Goal: Obtain resource: Obtain resource

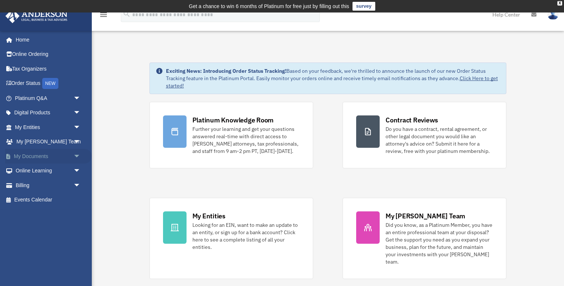
click at [76, 157] on span "arrow_drop_down" at bounding box center [80, 156] width 15 height 15
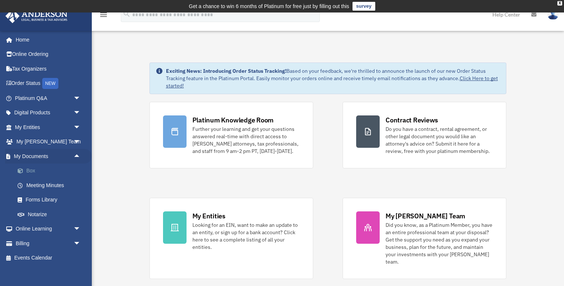
click at [32, 170] on link "Box" at bounding box center [51, 170] width 82 height 15
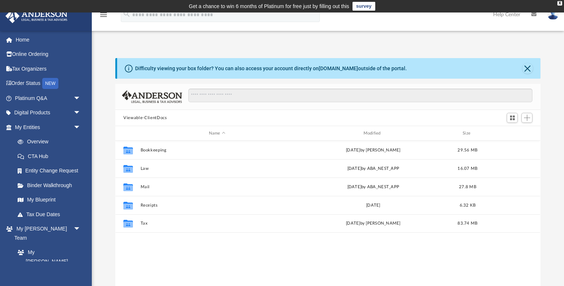
scroll to position [167, 425]
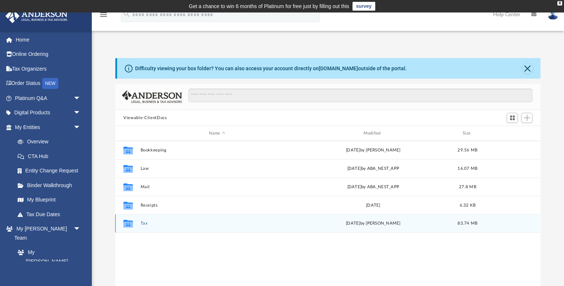
click at [143, 223] on button "Tax" at bounding box center [217, 223] width 153 height 5
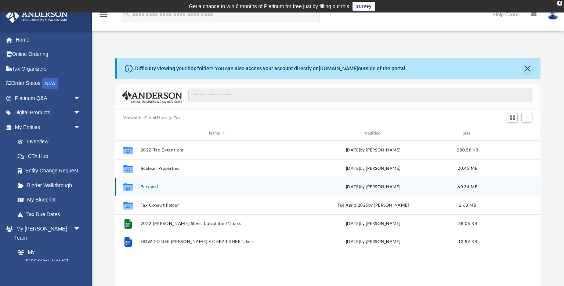
click at [153, 187] on button "Personal" at bounding box center [217, 186] width 153 height 5
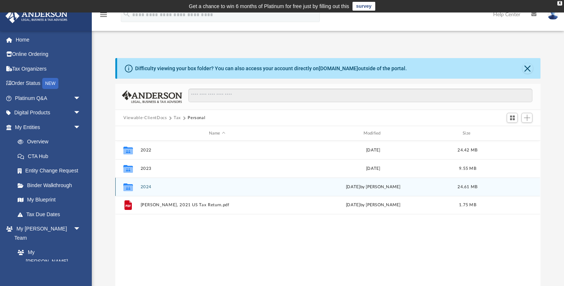
click at [147, 185] on button "2024" at bounding box center [217, 186] width 153 height 5
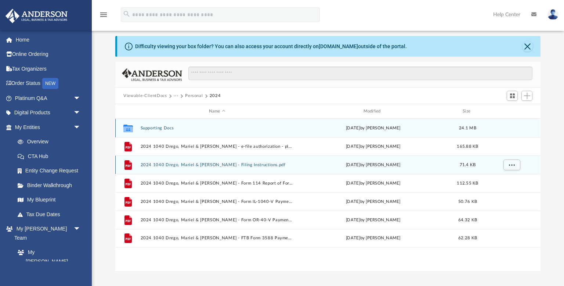
scroll to position [22, 0]
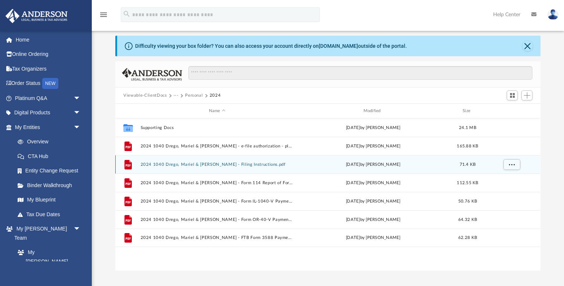
click at [167, 166] on button "2024 1040 Drego, Mariel & [PERSON_NAME] - Filing Instructions.pdf" at bounding box center [217, 164] width 153 height 5
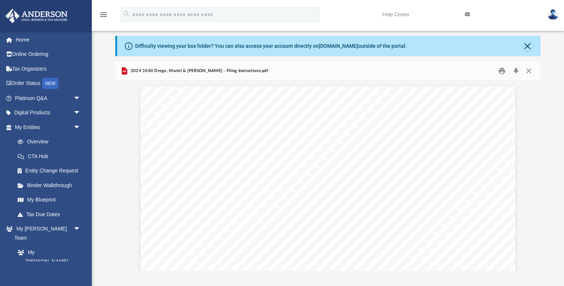
scroll to position [2, 0]
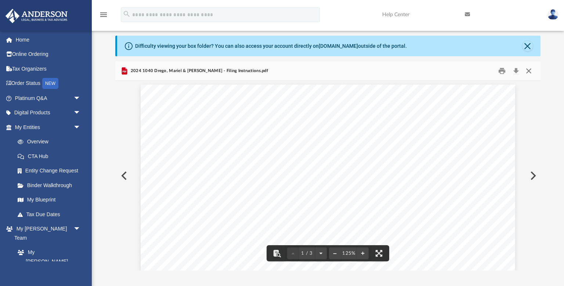
click at [530, 71] on button "Close" at bounding box center [528, 70] width 13 height 11
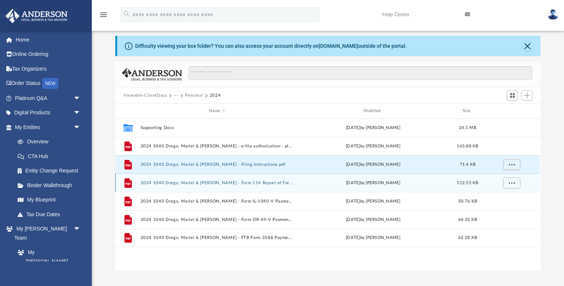
click at [210, 181] on button "2024 1040 Drego, Mariel & [PERSON_NAME] - Form 114 Report of Foreign Bank and F…" at bounding box center [217, 182] width 153 height 5
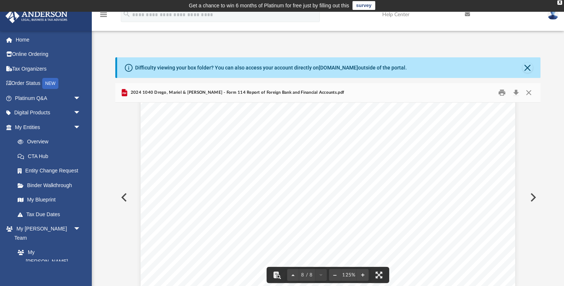
scroll to position [3774, 0]
click at [531, 93] on button "Close" at bounding box center [528, 92] width 13 height 11
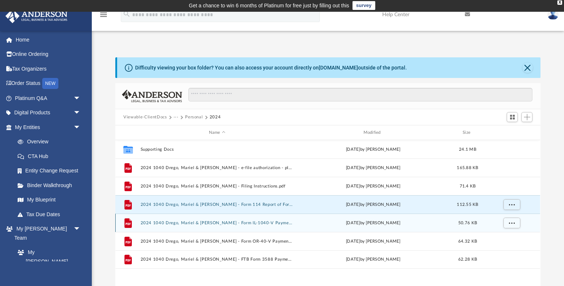
click at [217, 223] on button "2024 1040 Drego, Mariel & Kaisharis, Charalambos - Form IL-1040-V Payment Vouch…" at bounding box center [217, 222] width 153 height 5
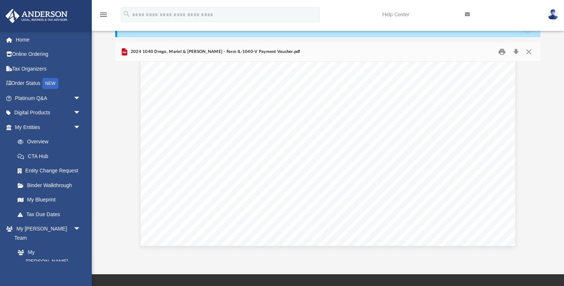
scroll to position [0, 0]
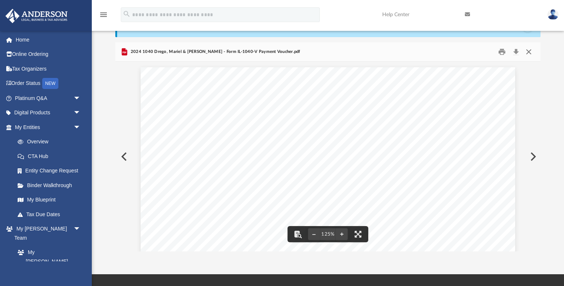
click at [532, 52] on button "Close" at bounding box center [528, 51] width 13 height 11
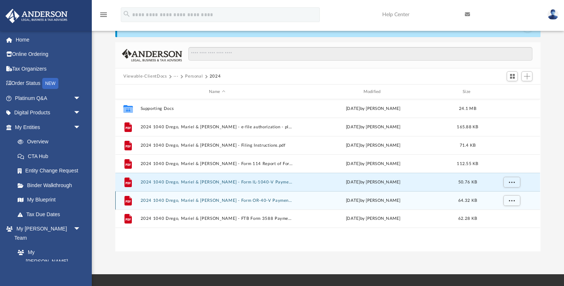
click at [253, 200] on button "2024 1040 Drego, Mariel & Kaisharis, Charalambos - Form OR-40-V Payment Voucher…" at bounding box center [217, 200] width 153 height 5
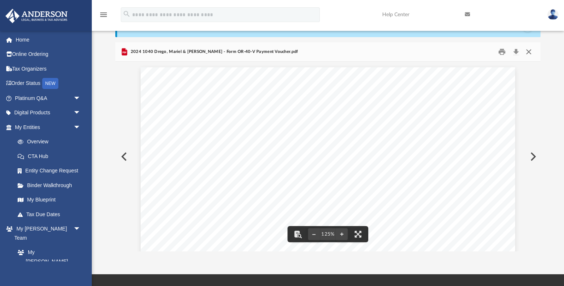
click at [529, 53] on button "Close" at bounding box center [528, 51] width 13 height 11
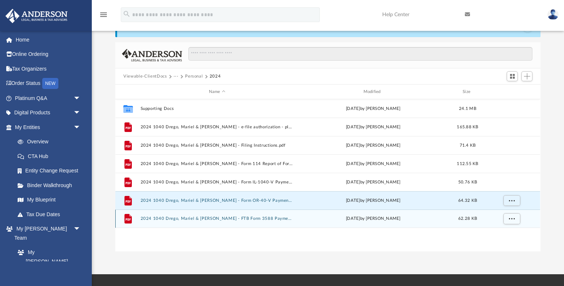
click at [225, 218] on button "2024 1040 Drego, Mariel & Kaisharis, Charalambos - FTB Form 3588 Payment Vouche…" at bounding box center [217, 218] width 153 height 5
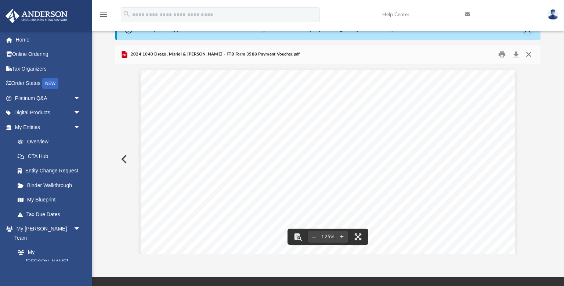
click at [528, 55] on button "Close" at bounding box center [528, 54] width 13 height 11
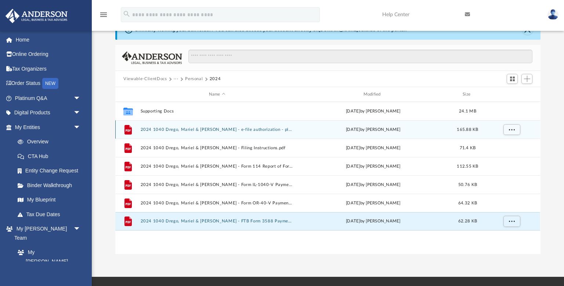
click at [276, 130] on button "2024 1040 Drego, Mariel & Kaisharis, Charalambos - e-file authorization - pleas…" at bounding box center [217, 129] width 153 height 5
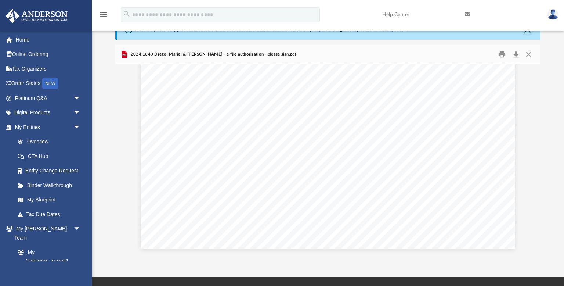
scroll to position [3774, 0]
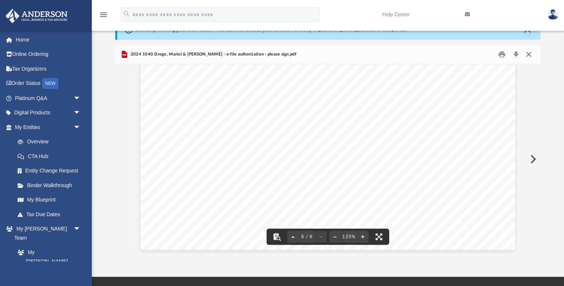
click at [528, 54] on button "Close" at bounding box center [528, 54] width 13 height 11
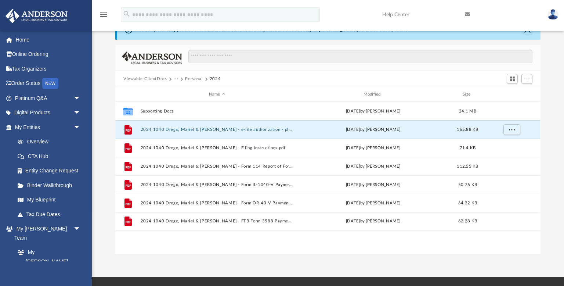
click at [192, 78] on button "Personal" at bounding box center [194, 79] width 18 height 7
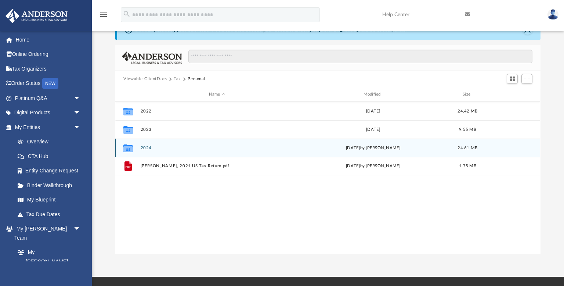
click at [146, 147] on button "2024" at bounding box center [217, 147] width 153 height 5
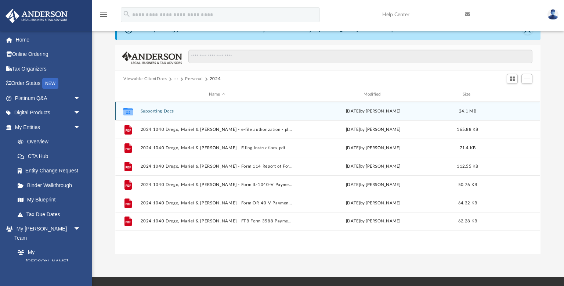
click at [157, 111] on button "Supporting Docs" at bounding box center [217, 111] width 153 height 5
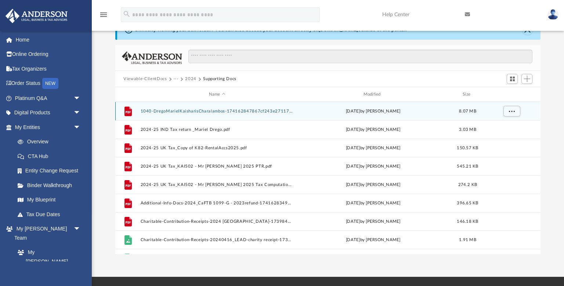
click at [204, 111] on button "1040-DregoMarielKaisharisCharalambos-174162847867cf243e27117.pdf" at bounding box center [217, 111] width 153 height 5
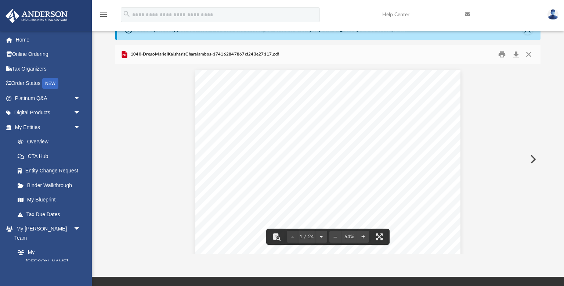
scroll to position [0, 0]
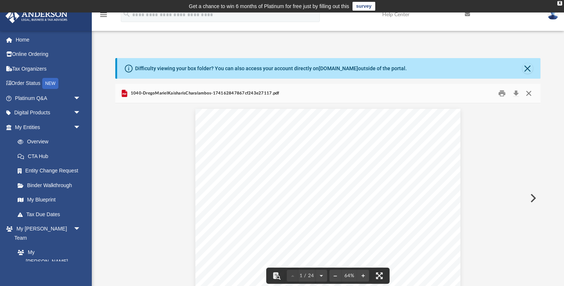
click at [527, 94] on button "Close" at bounding box center [528, 93] width 13 height 11
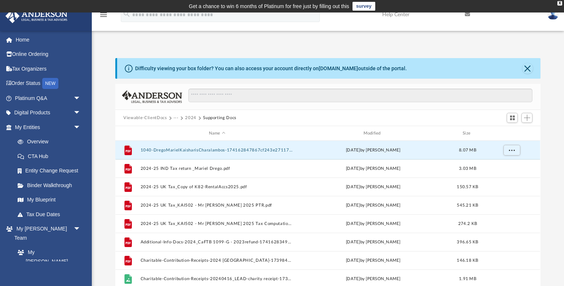
click at [187, 118] on button "2024" at bounding box center [190, 118] width 11 height 7
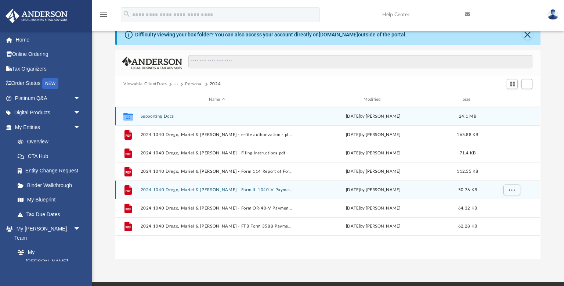
scroll to position [34, 0]
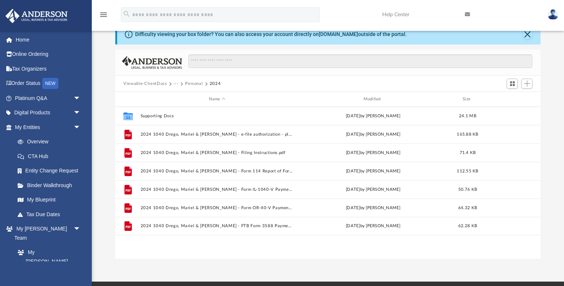
click at [549, 159] on div "Difficulty viewing your box folder? You can also access your account directly o…" at bounding box center [328, 141] width 472 height 235
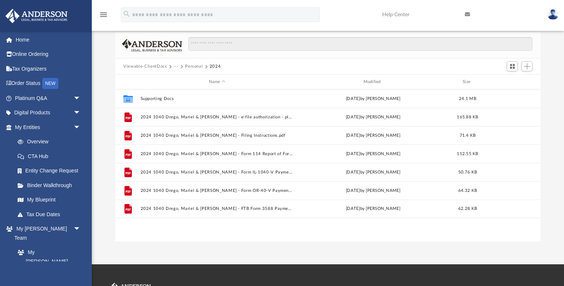
scroll to position [52, 0]
click at [196, 66] on button "Personal" at bounding box center [194, 66] width 18 height 7
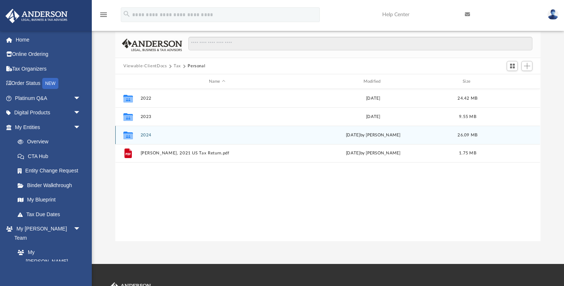
click at [145, 135] on button "2024" at bounding box center [217, 135] width 153 height 5
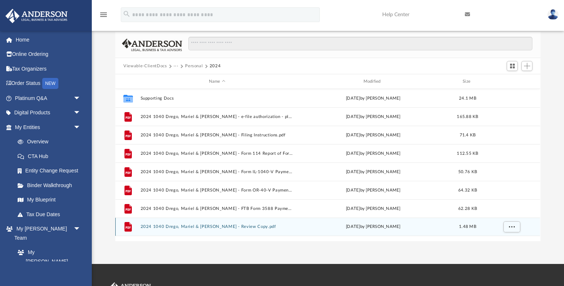
click at [222, 227] on button "2024 1040 Drego, Mariel & Kaisharis, Charalambos - Review Copy.pdf" at bounding box center [217, 226] width 153 height 5
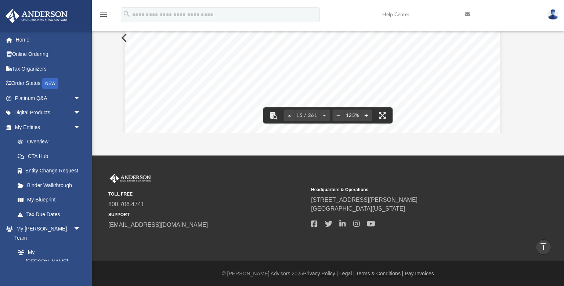
scroll to position [6999, 15]
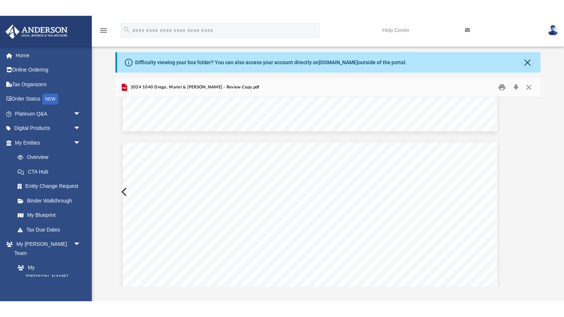
scroll to position [22, 0]
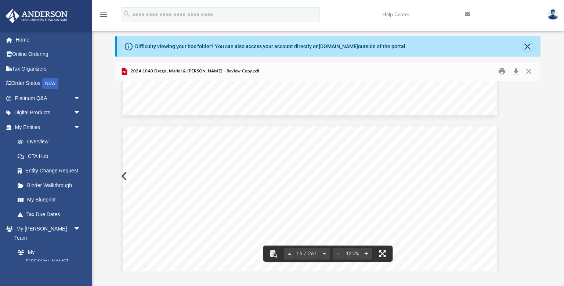
click at [383, 255] on button "File preview" at bounding box center [382, 253] width 16 height 16
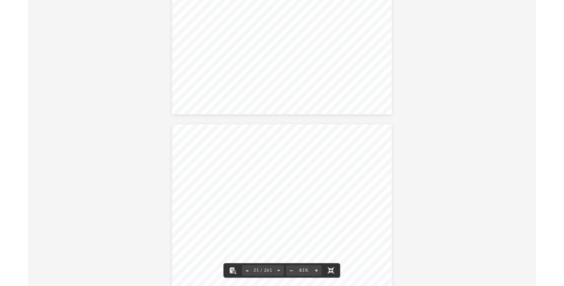
scroll to position [9588, 0]
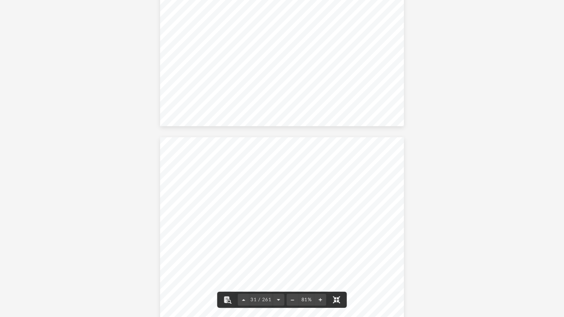
click at [329, 285] on button "File preview" at bounding box center [337, 300] width 16 height 16
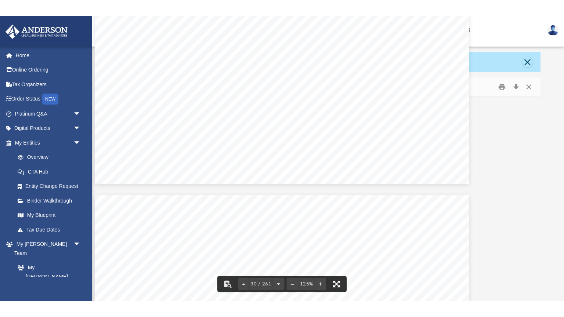
scroll to position [14584, 1]
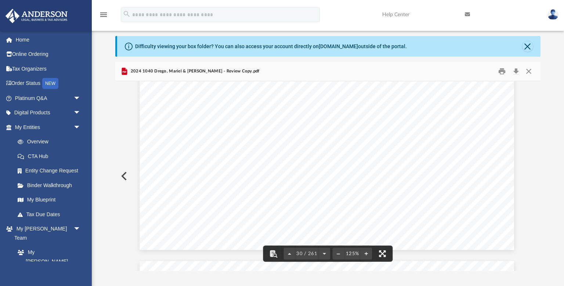
click at [383, 254] on button "File preview" at bounding box center [382, 253] width 16 height 16
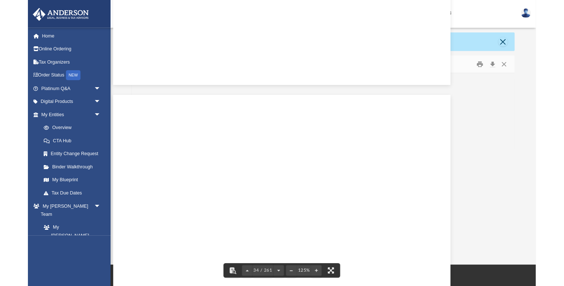
scroll to position [16245, 0]
